Goal: Task Accomplishment & Management: Use online tool/utility

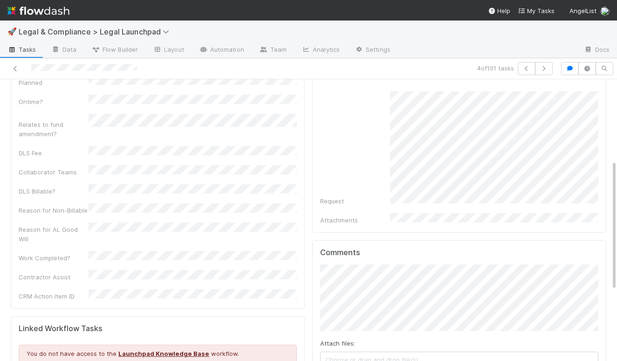
scroll to position [174, 0]
click at [304, 272] on div "Details Edit Task name Due Date P0 ALERT? Matter Type Hour Estimate Planned Ont…" at bounding box center [308, 228] width 603 height 592
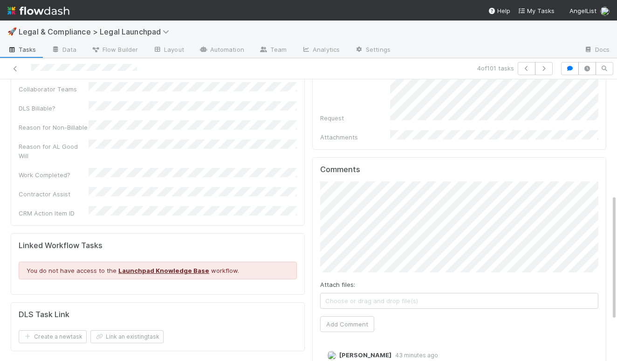
scroll to position [259, 0]
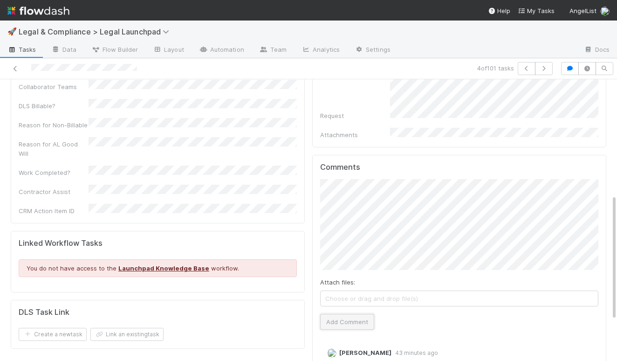
click at [359, 314] on button "Add Comment" at bounding box center [347, 322] width 54 height 16
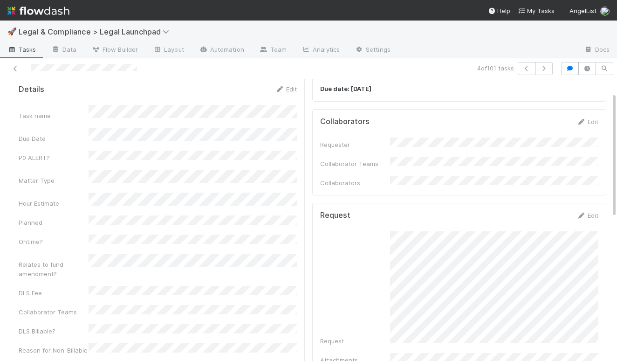
scroll to position [29, 0]
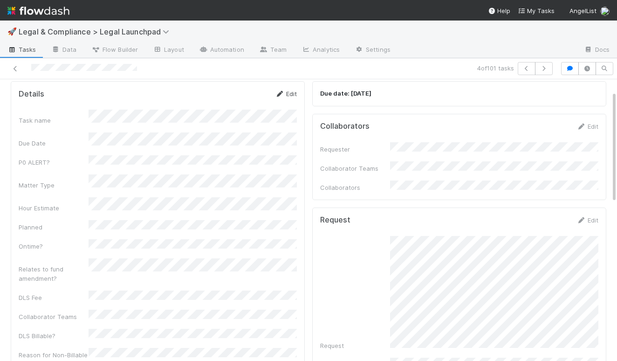
click at [291, 93] on link "Edit" at bounding box center [286, 93] width 22 height 7
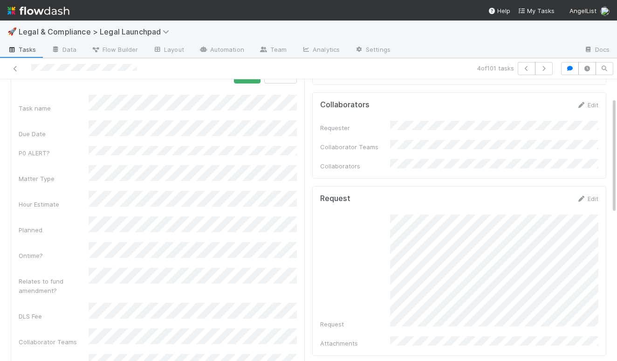
scroll to position [45, 0]
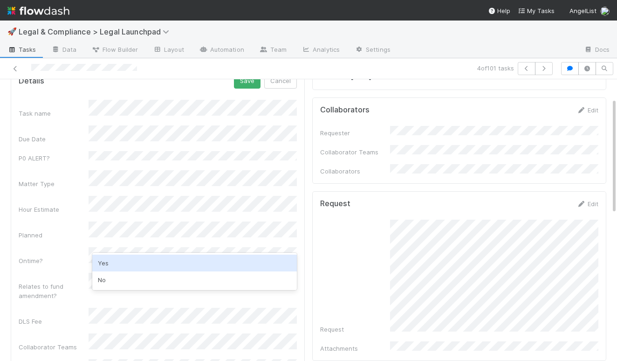
click at [131, 261] on div "Yes" at bounding box center [194, 262] width 205 height 17
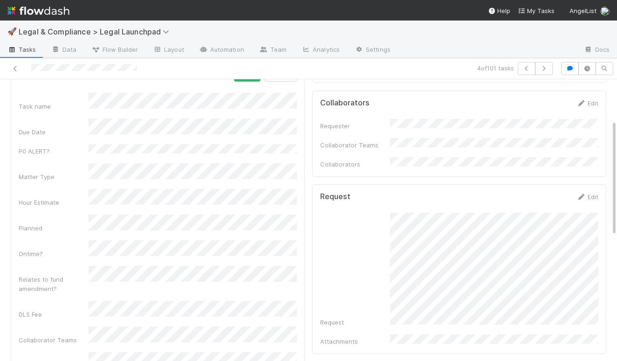
scroll to position [3, 0]
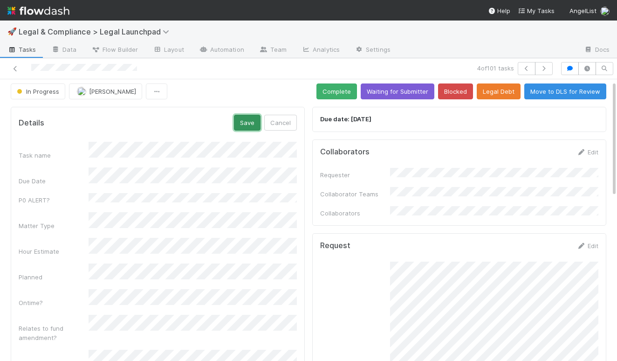
click at [247, 124] on button "Save" at bounding box center [247, 123] width 27 height 16
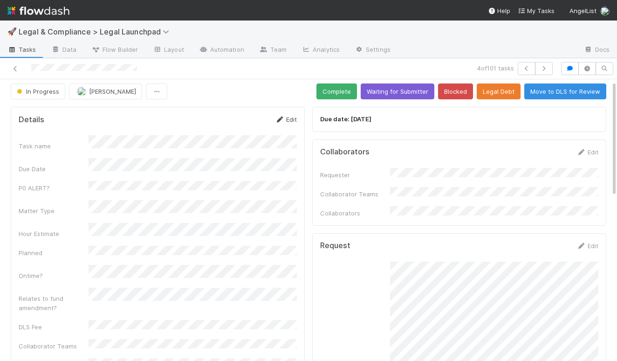
click at [290, 117] on link "Edit" at bounding box center [286, 119] width 22 height 7
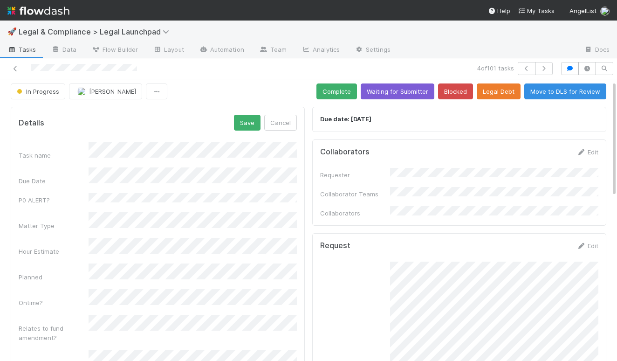
click at [50, 238] on div "Hour Estimate" at bounding box center [158, 247] width 278 height 18
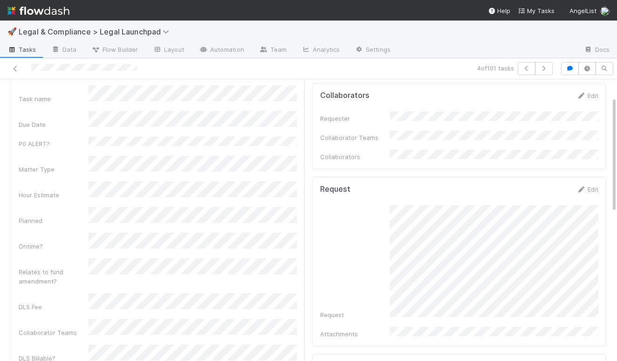
scroll to position [42, 0]
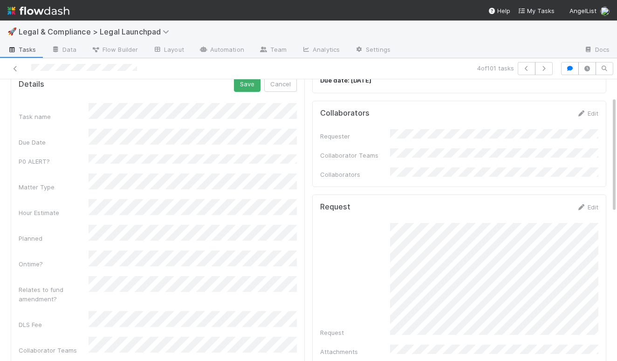
click at [64, 199] on div "Hour Estimate" at bounding box center [158, 208] width 278 height 18
click at [244, 85] on button "Save" at bounding box center [247, 84] width 27 height 16
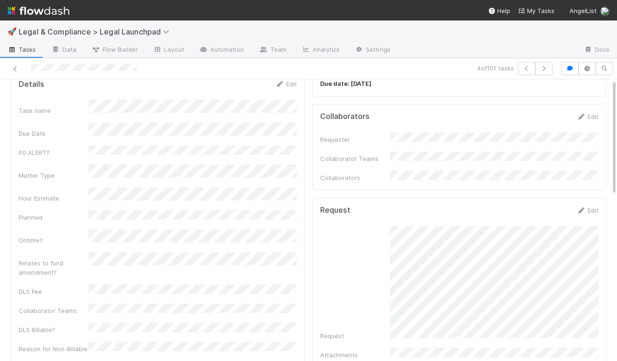
scroll to position [0, 0]
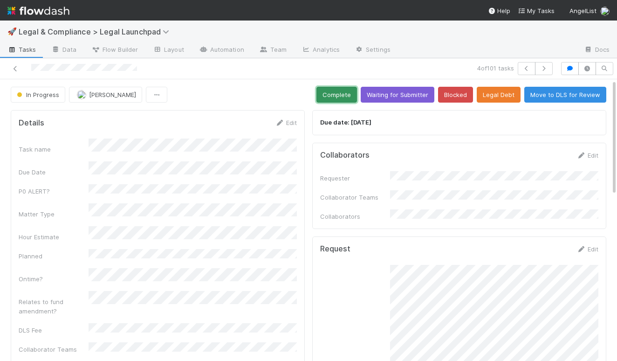
click at [342, 93] on button "Complete" at bounding box center [336, 95] width 41 height 16
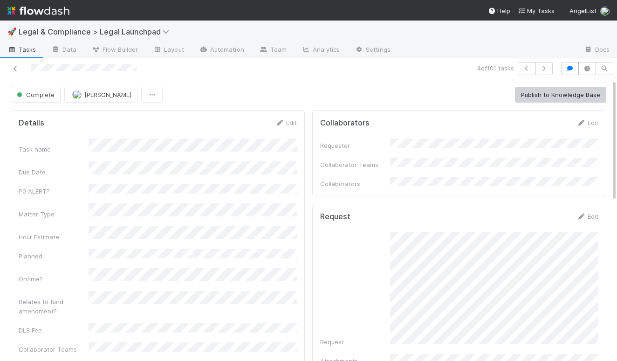
click at [274, 88] on div "Complete [PERSON_NAME] Publish to Knowledge Base" at bounding box center [309, 95] width 596 height 16
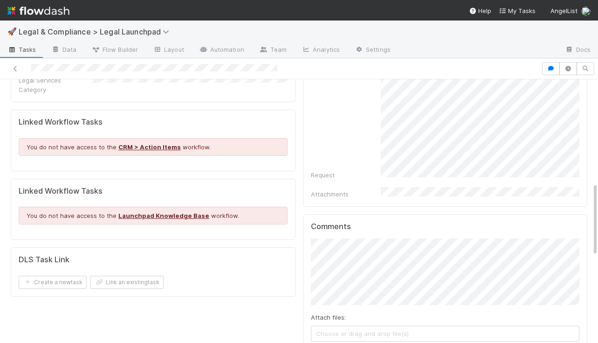
scroll to position [489, 0]
